Goal: Task Accomplishment & Management: Manage account settings

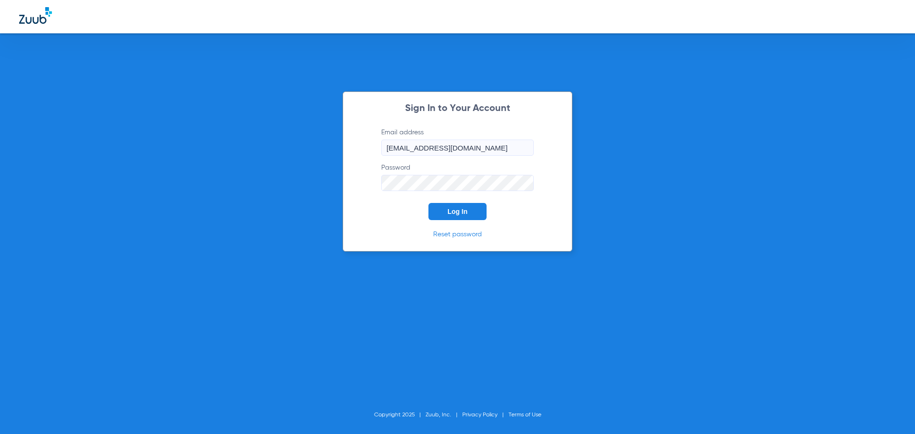
click at [464, 216] on button "Log In" at bounding box center [457, 211] width 58 height 17
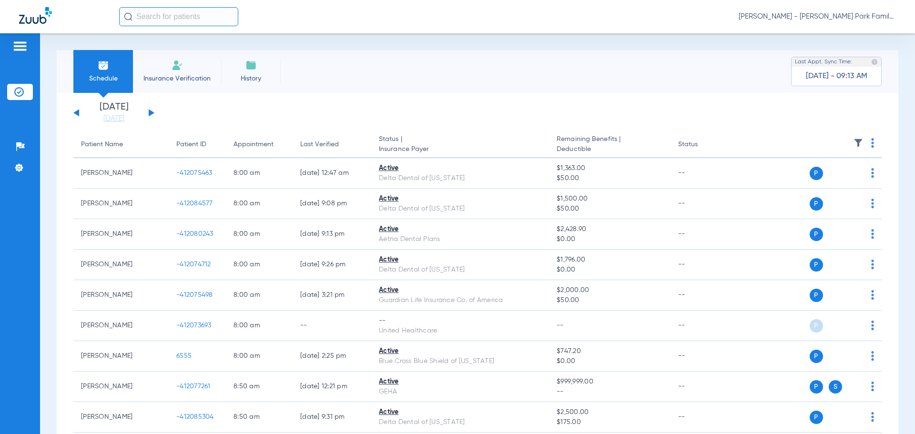
drag, startPoint x: 125, startPoint y: 116, endPoint x: 143, endPoint y: 127, distance: 21.2
click at [125, 116] on link "[DATE]" at bounding box center [113, 119] width 57 height 10
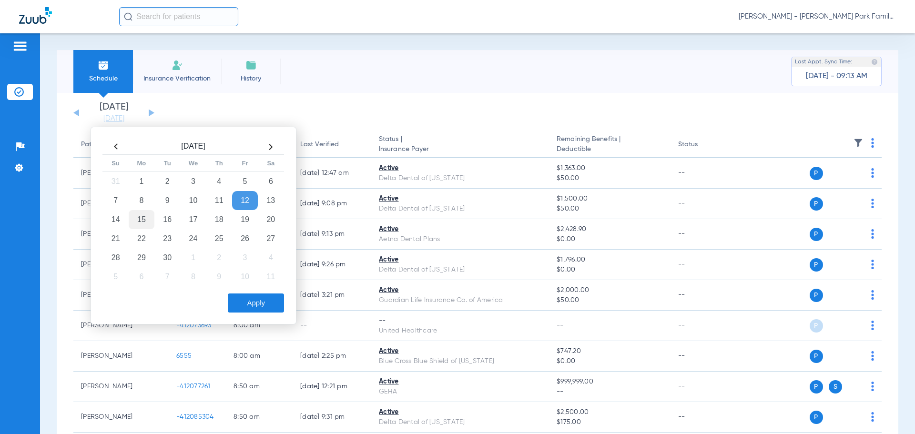
click at [134, 219] on td "15" at bounding box center [142, 219] width 26 height 19
click at [273, 301] on button "Apply" at bounding box center [256, 303] width 56 height 19
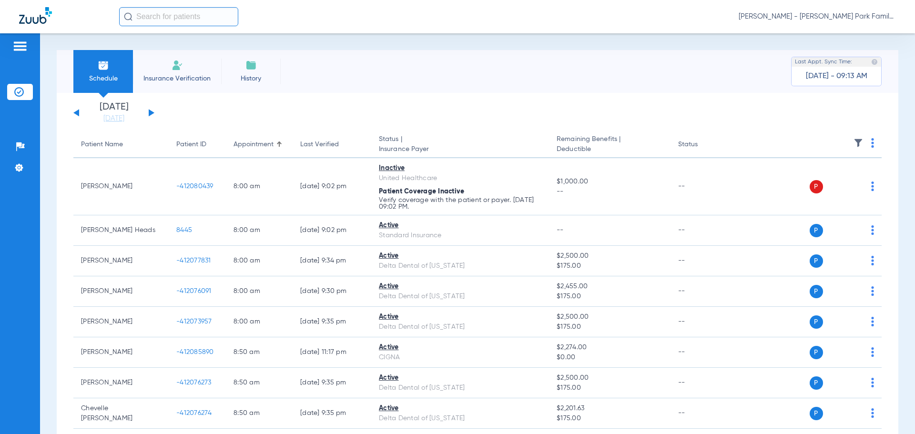
click at [854, 143] on img at bounding box center [859, 143] width 10 height 10
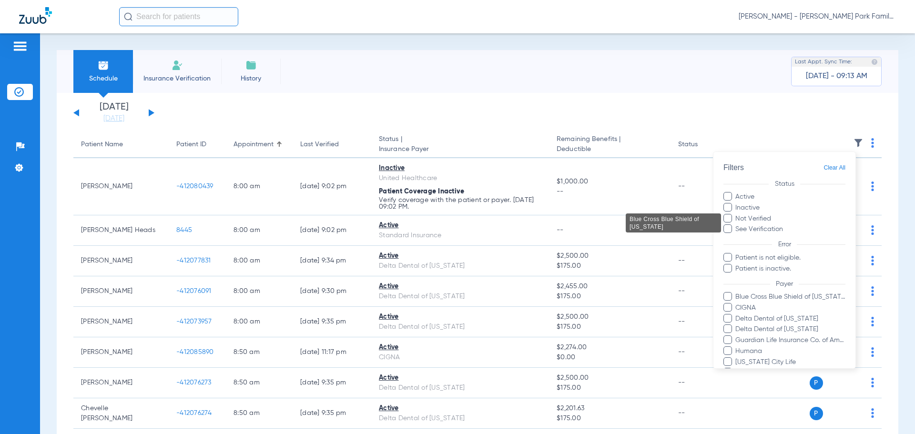
scroll to position [142, 0]
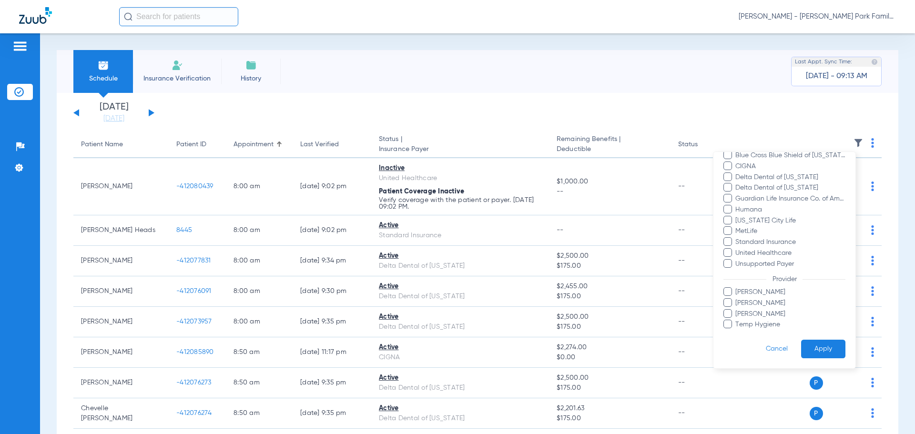
click at [749, 319] on ul "[PERSON_NAME] [PERSON_NAME] [PERSON_NAME] Temp Hygiene" at bounding box center [784, 308] width 122 height 42
click at [747, 319] on ul "[PERSON_NAME] [PERSON_NAME] [PERSON_NAME] Temp Hygiene" at bounding box center [784, 308] width 122 height 42
click at [744, 315] on span "[PERSON_NAME]" at bounding box center [790, 314] width 111 height 10
click at [737, 321] on input "[PERSON_NAME]" at bounding box center [737, 321] width 0 height 0
click at [814, 341] on button "Apply" at bounding box center [823, 349] width 44 height 19
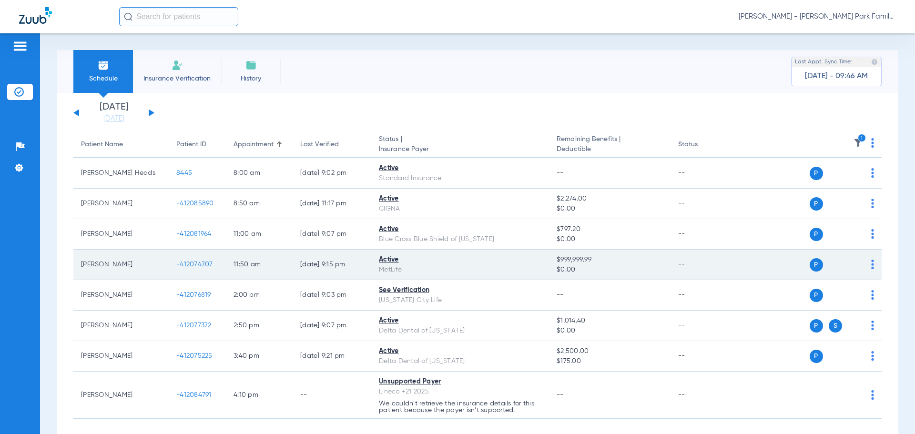
scroll to position [46, 0]
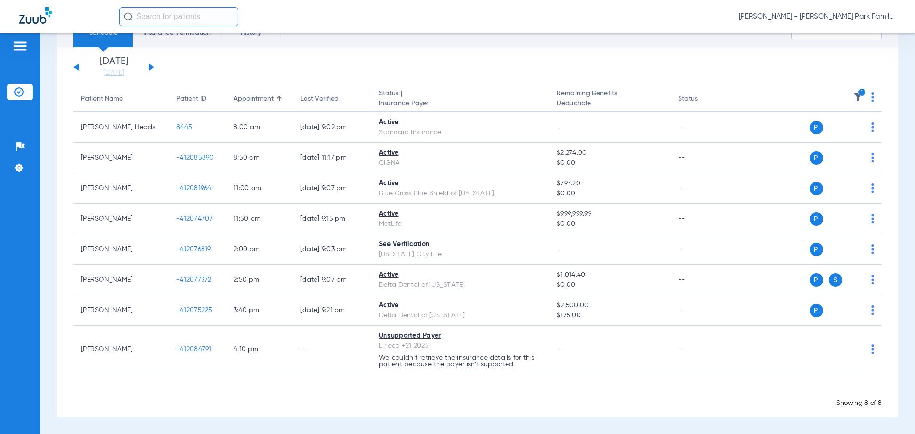
click at [854, 96] on img at bounding box center [859, 97] width 10 height 10
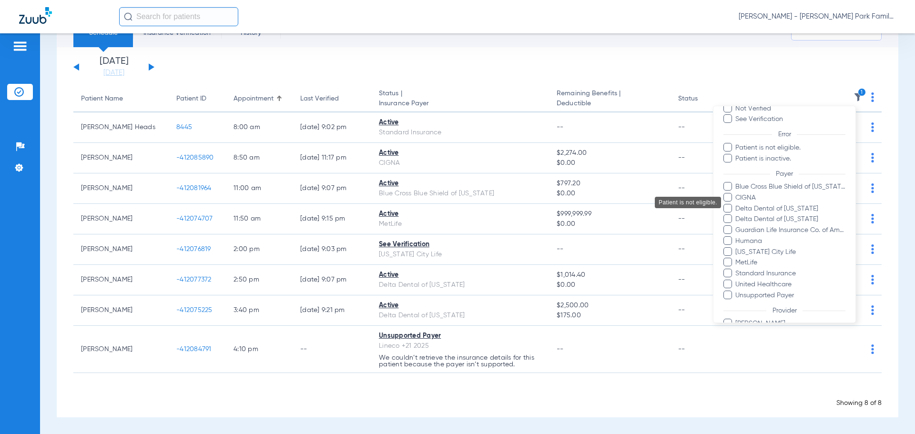
scroll to position [142, 0]
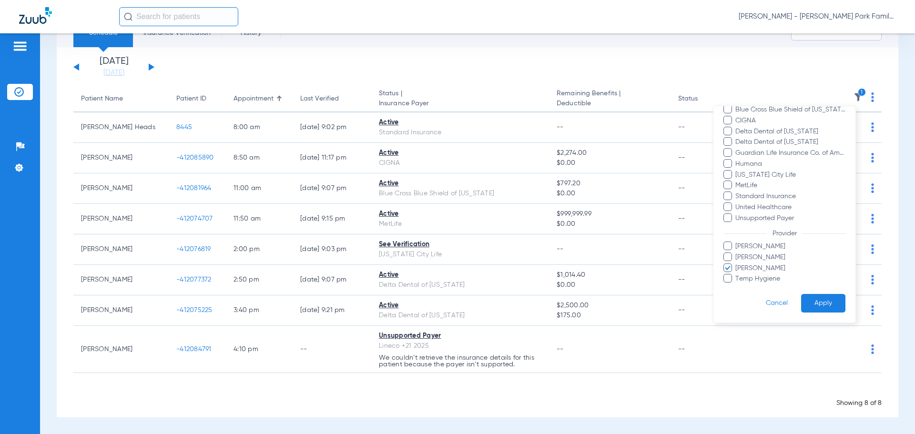
click at [743, 270] on span "[PERSON_NAME]" at bounding box center [790, 269] width 111 height 10
click at [737, 275] on input "[PERSON_NAME]" at bounding box center [737, 275] width 0 height 0
click at [743, 254] on span "[PERSON_NAME]" at bounding box center [790, 258] width 111 height 10
click at [737, 264] on input "[PERSON_NAME]" at bounding box center [737, 264] width 0 height 0
click at [820, 297] on button "Apply" at bounding box center [823, 303] width 44 height 19
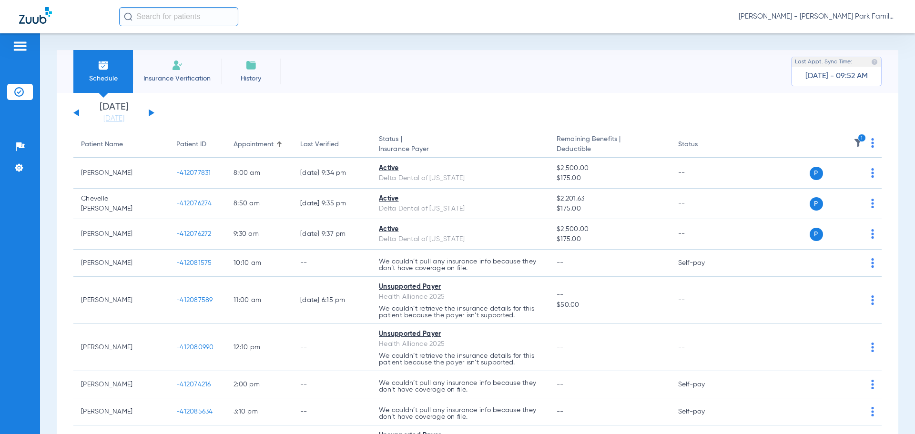
click at [854, 140] on img at bounding box center [859, 143] width 10 height 10
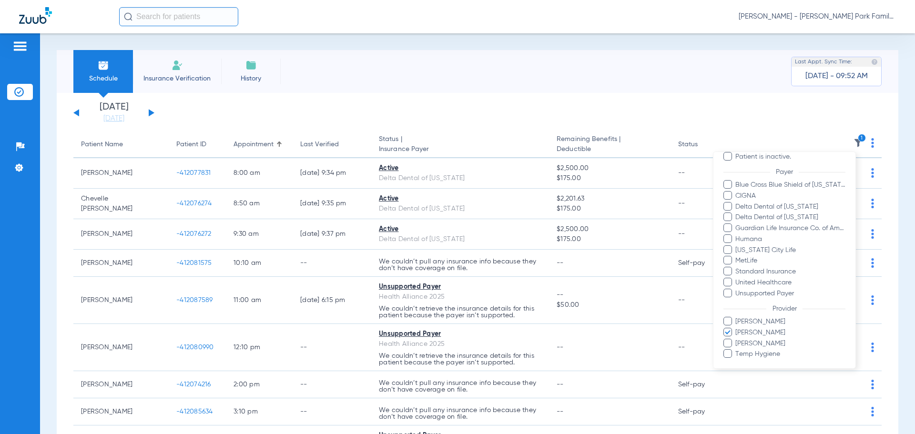
scroll to position [142, 0]
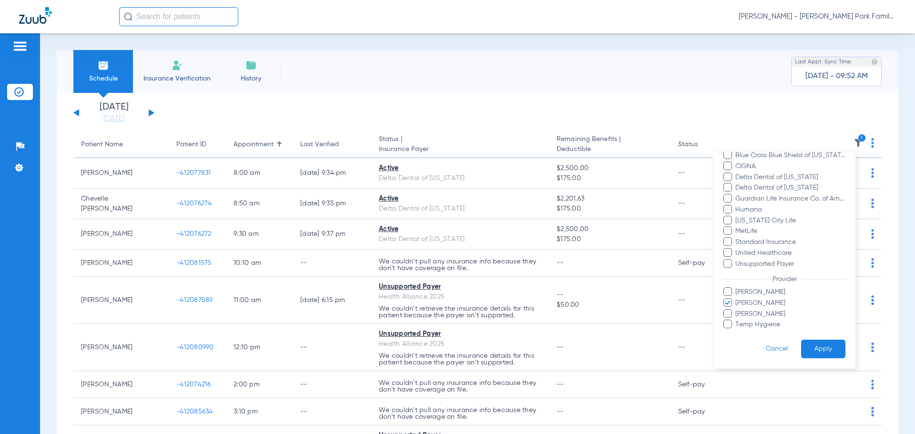
click at [759, 302] on span "[PERSON_NAME]" at bounding box center [790, 303] width 111 height 10
click at [737, 310] on input "[PERSON_NAME]" at bounding box center [737, 310] width 0 height 0
click at [749, 324] on span "Temp Hygiene" at bounding box center [790, 325] width 111 height 10
click at [737, 331] on input "Temp Hygiene" at bounding box center [737, 331] width 0 height 0
click at [812, 345] on button "Apply" at bounding box center [823, 349] width 44 height 19
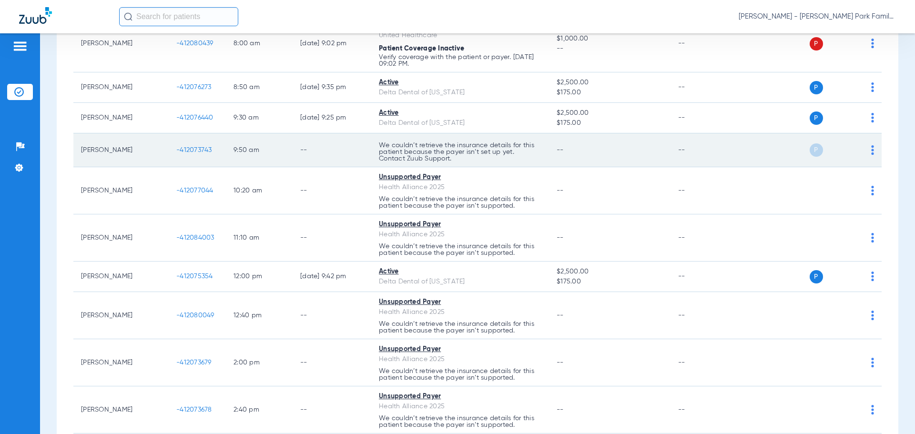
scroll to position [191, 0]
